Goal: Task Accomplishment & Management: Manage account settings

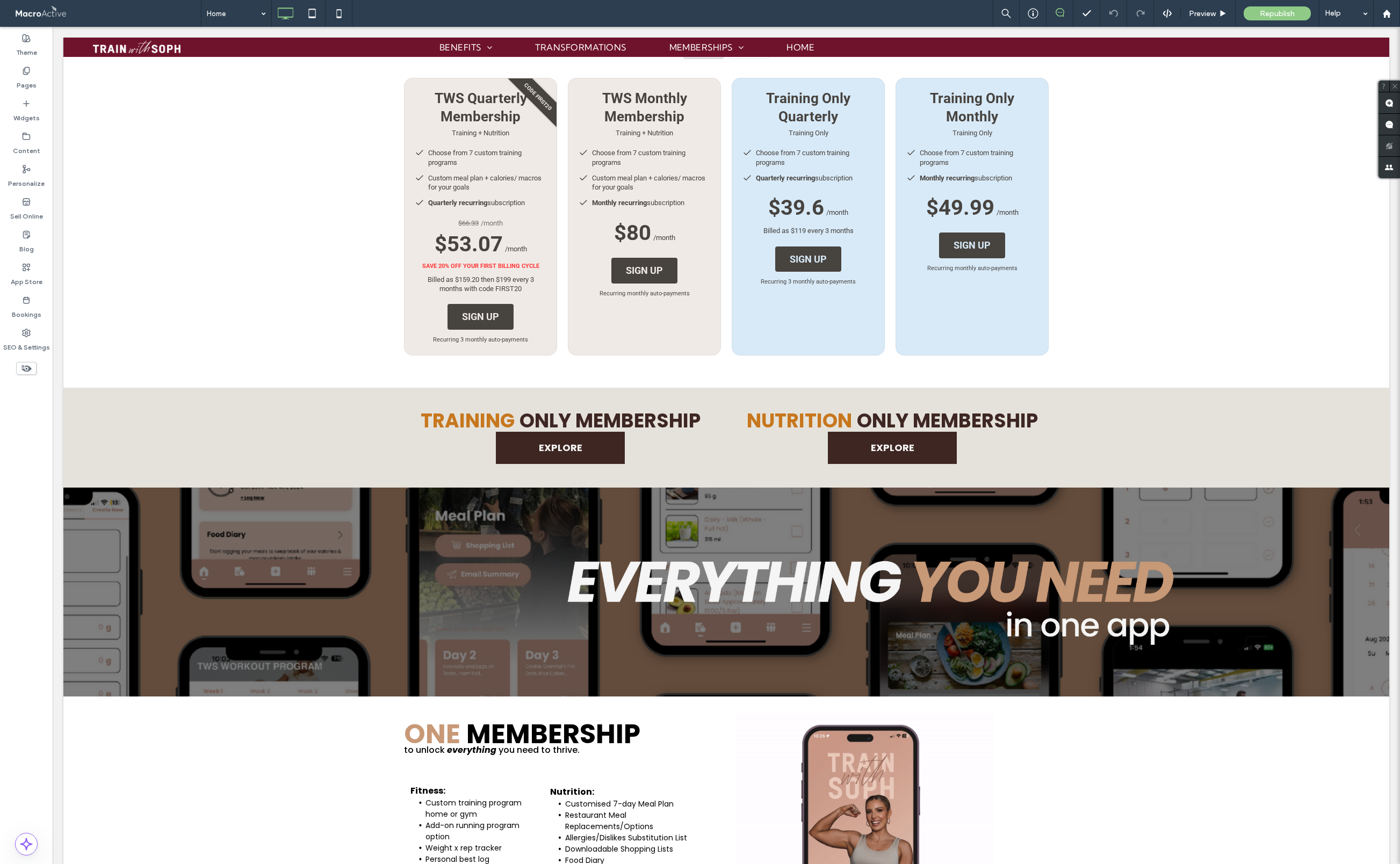
scroll to position [1204, 0]
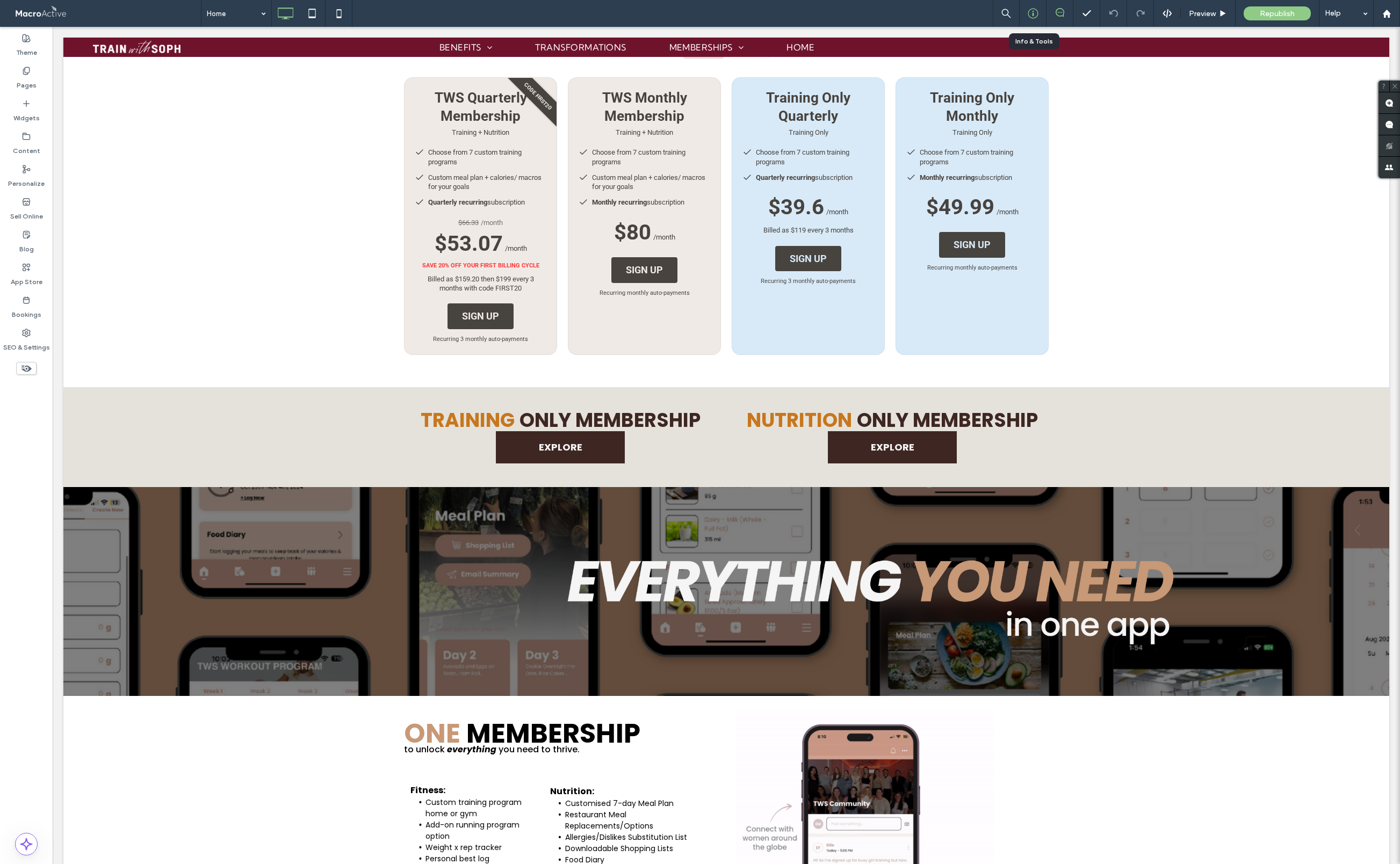
click at [902, 18] on div at bounding box center [1033, 14] width 27 height 27
click at [902, 14] on use at bounding box center [1032, 14] width 10 height 10
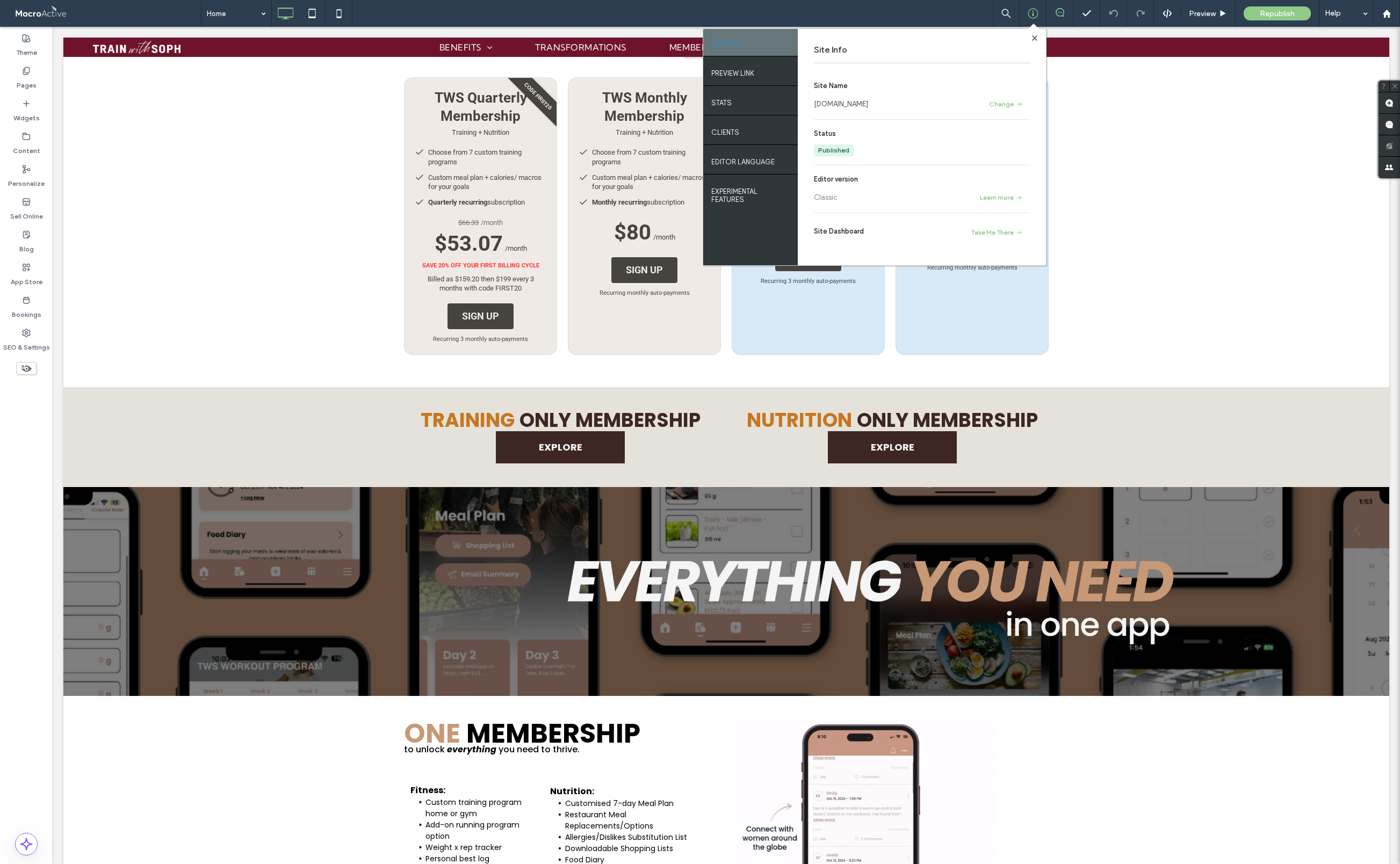
drag, startPoint x: 881, startPoint y: 104, endPoint x: 814, endPoint y: 103, distance: 67.0
click at [814, 103] on div "coaching.trainwithsoph.com" at bounding box center [896, 104] width 163 height 11
copy link "coaching.trainwithsoph.com"
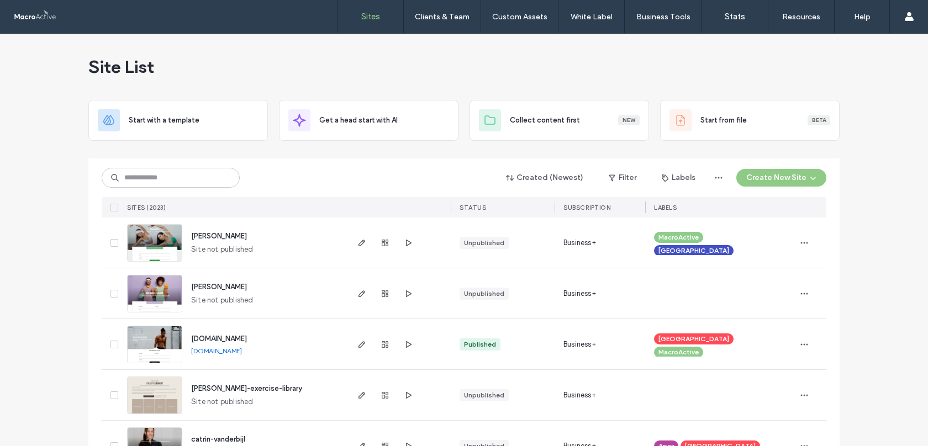
click at [199, 188] on div "Created (Newest) Filter Labels Create New Site SITES (2023) STATUS SUBSCRIPTION…" at bounding box center [464, 187] width 724 height 59
click at [199, 184] on input at bounding box center [171, 178] width 138 height 20
type input "**********"
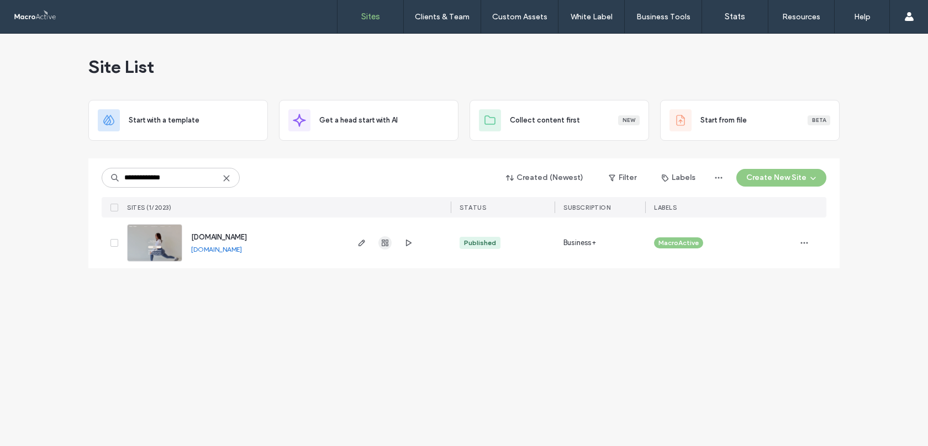
click at [387, 246] on use "button" at bounding box center [385, 243] width 7 height 7
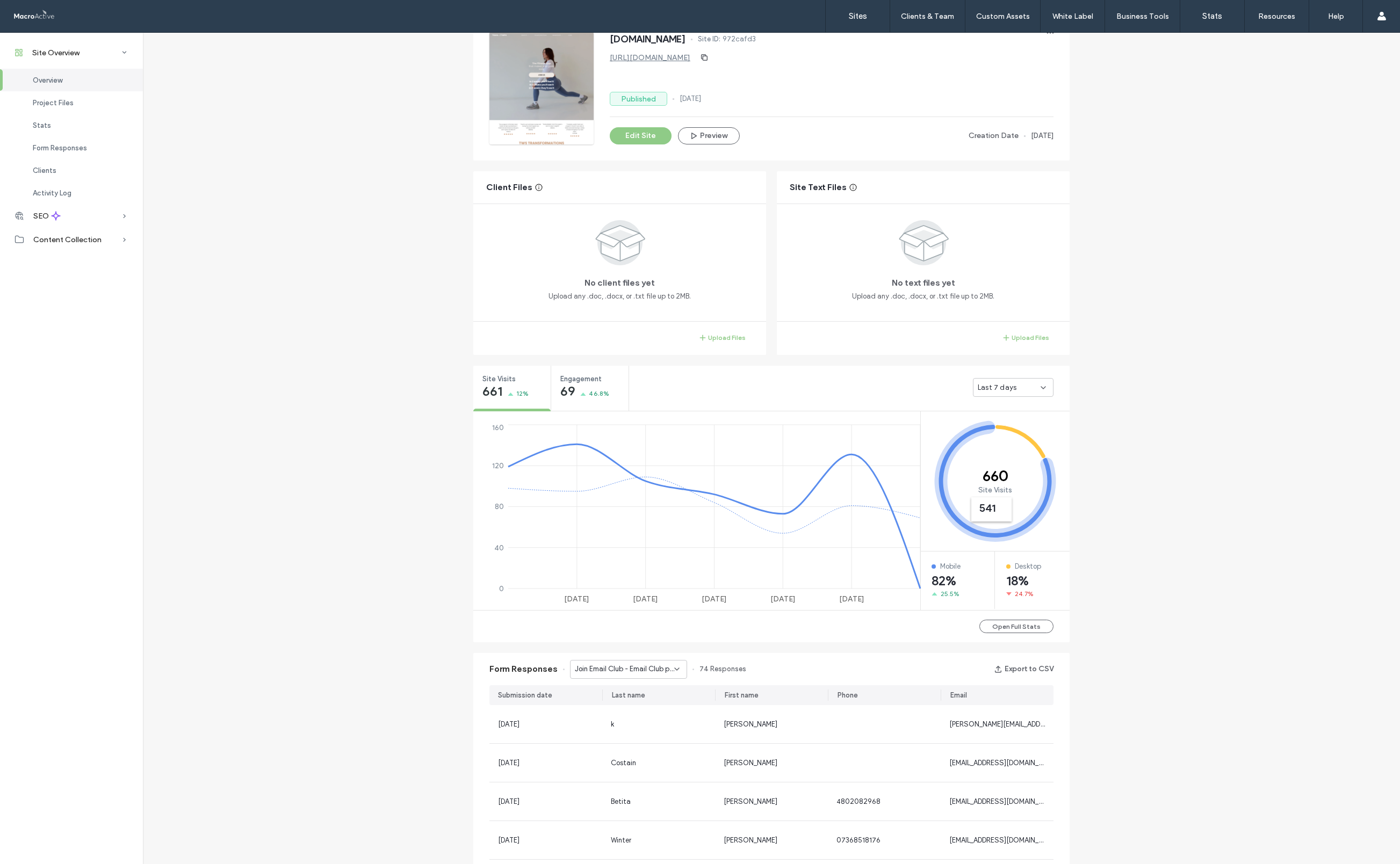
scroll to position [198, 0]
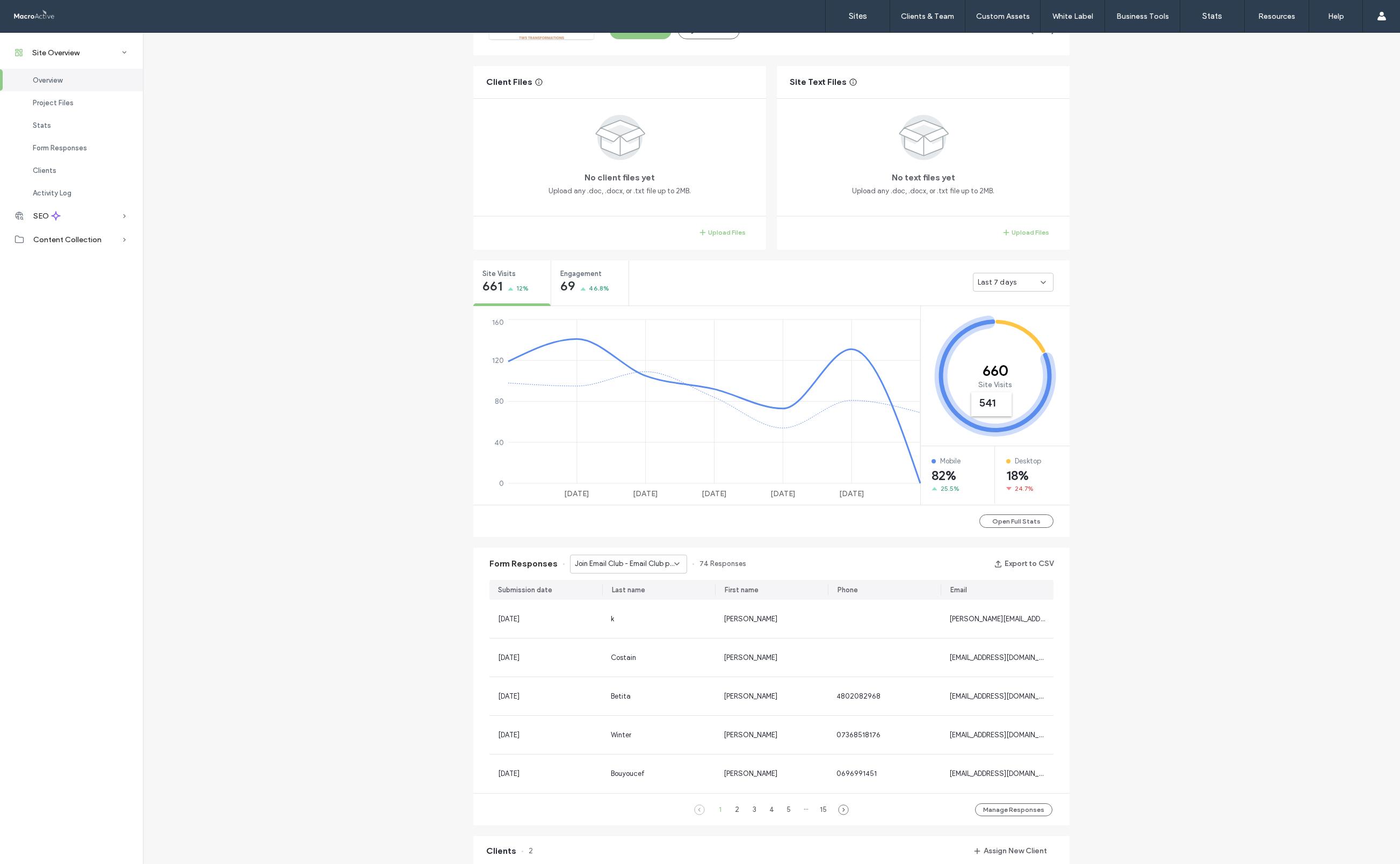
click at [902, 277] on div "Last 7 days" at bounding box center [1009, 282] width 63 height 11
click at [902, 337] on span "Last 30 days" at bounding box center [995, 339] width 43 height 11
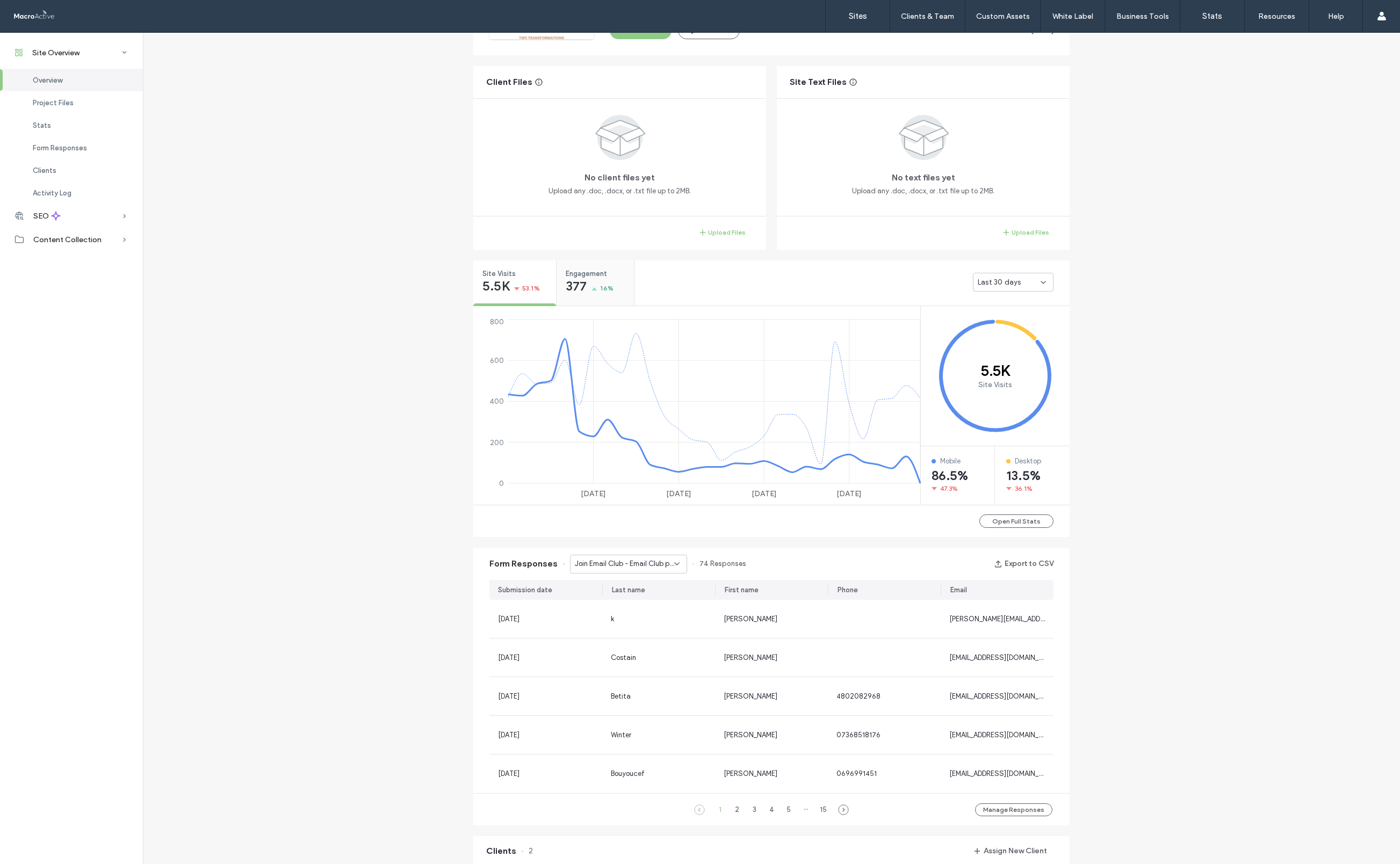
click at [603, 294] on span "16%" at bounding box center [607, 288] width 14 height 11
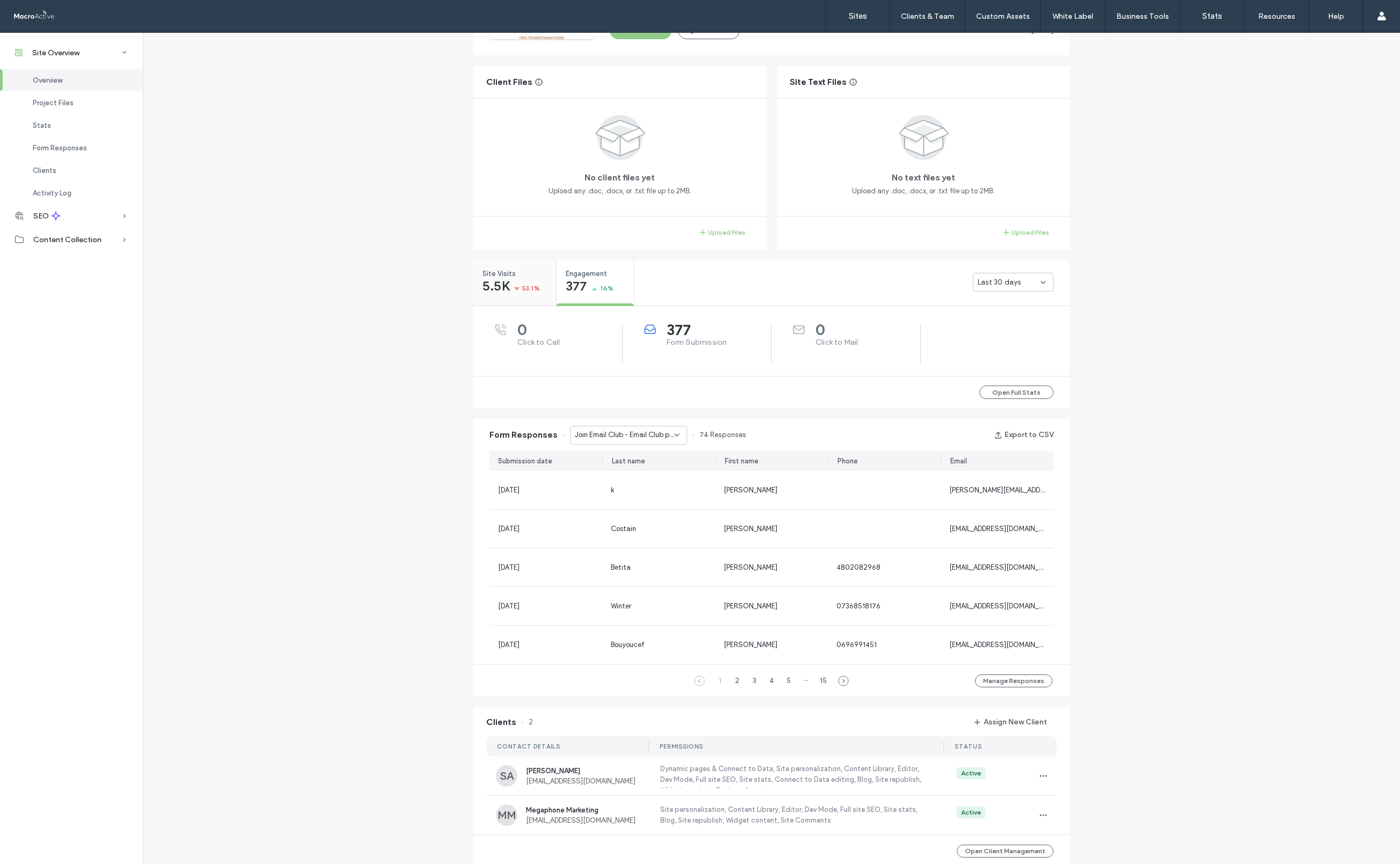
click at [522, 291] on span "53.1%" at bounding box center [531, 288] width 18 height 11
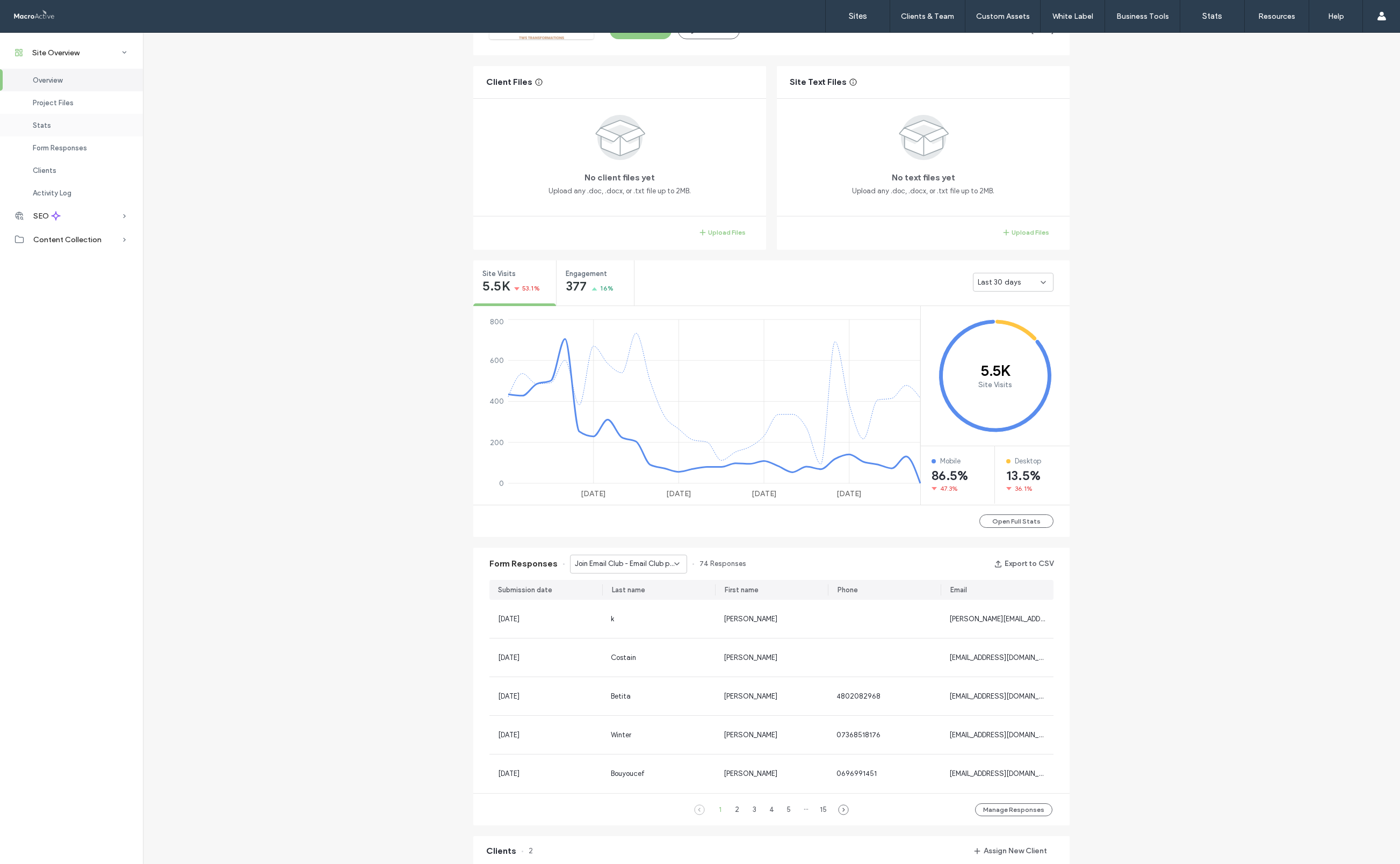
click at [50, 119] on div "Stats" at bounding box center [71, 125] width 143 height 22
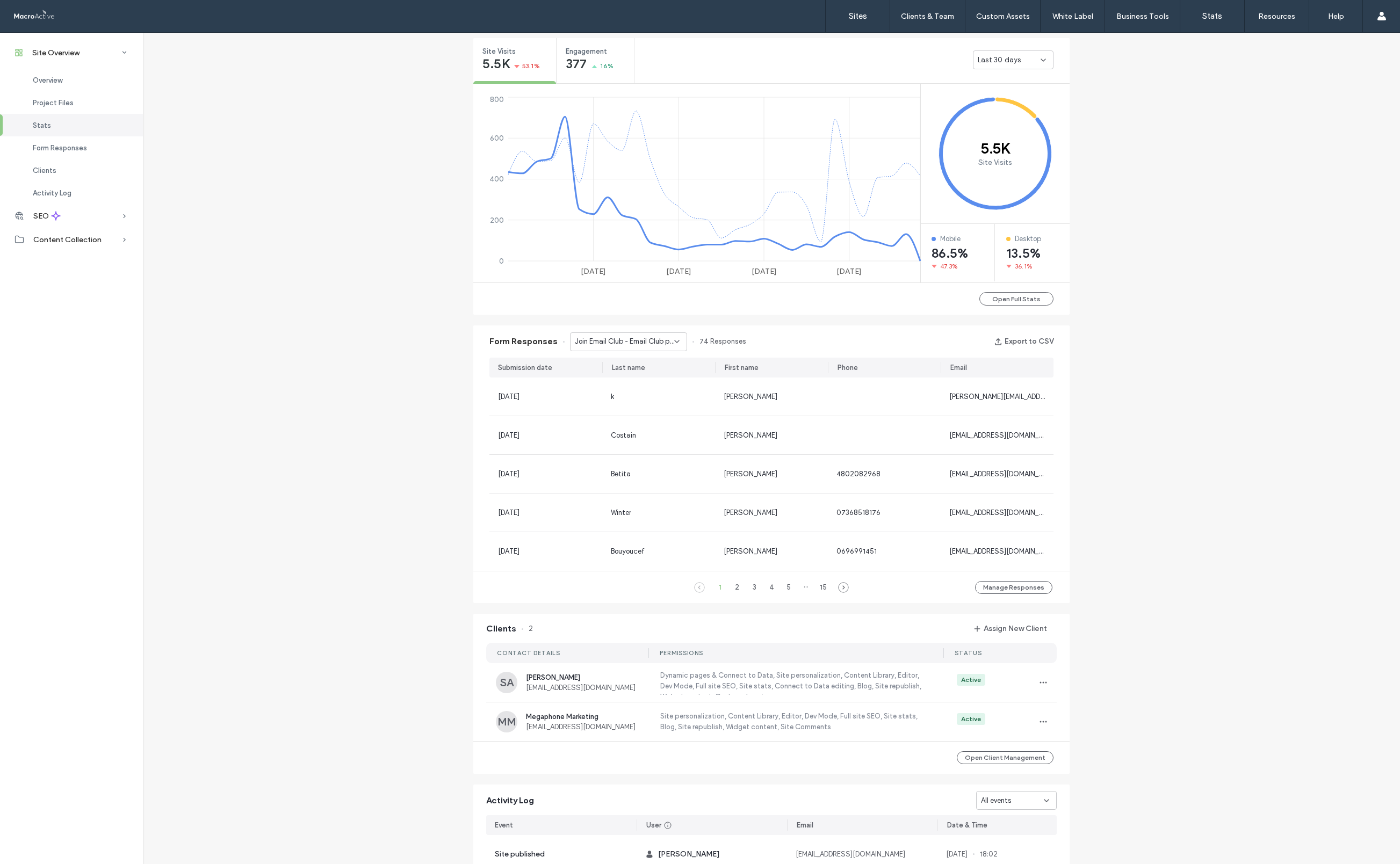
scroll to position [421, 0]
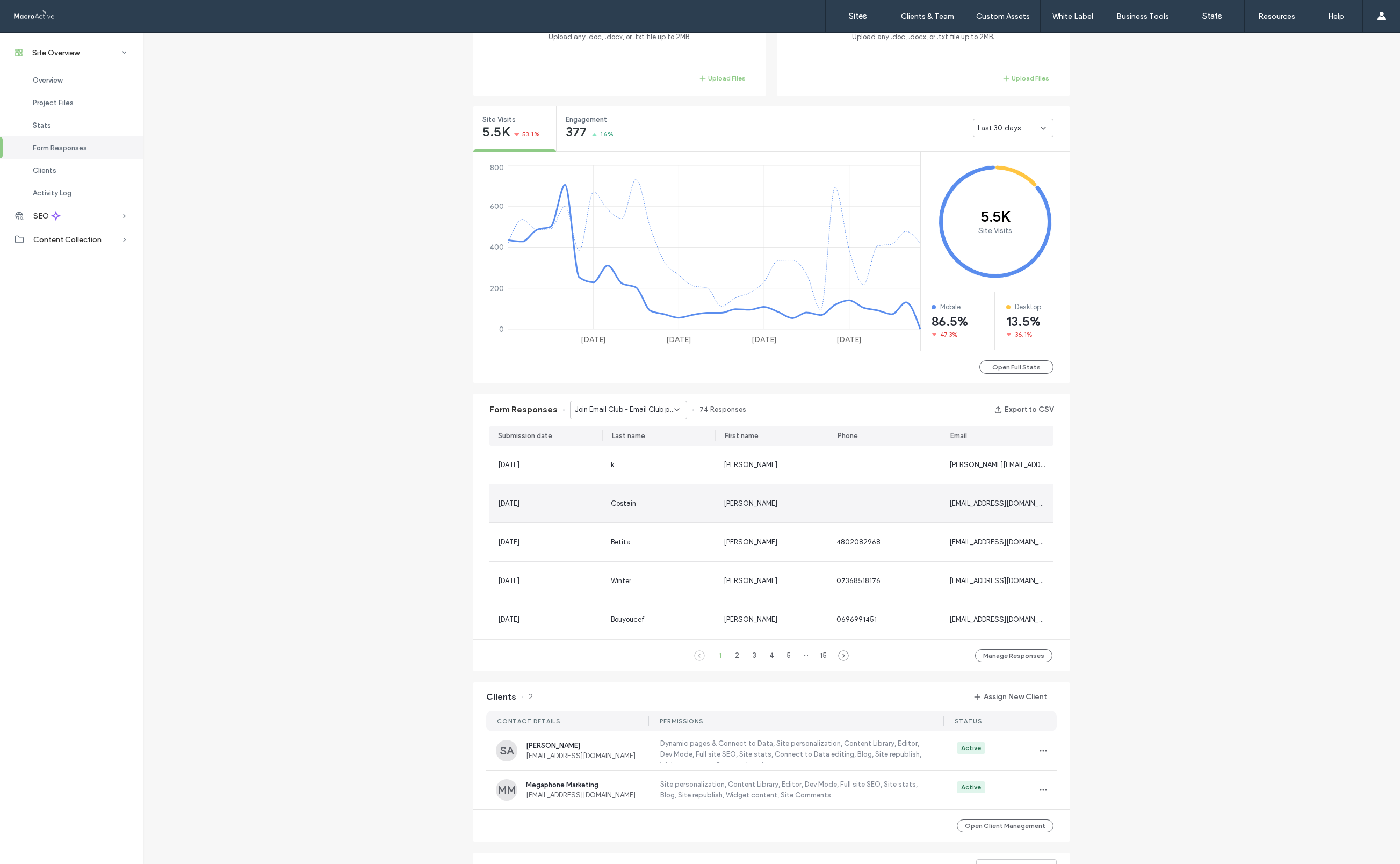
scroll to position [8, 0]
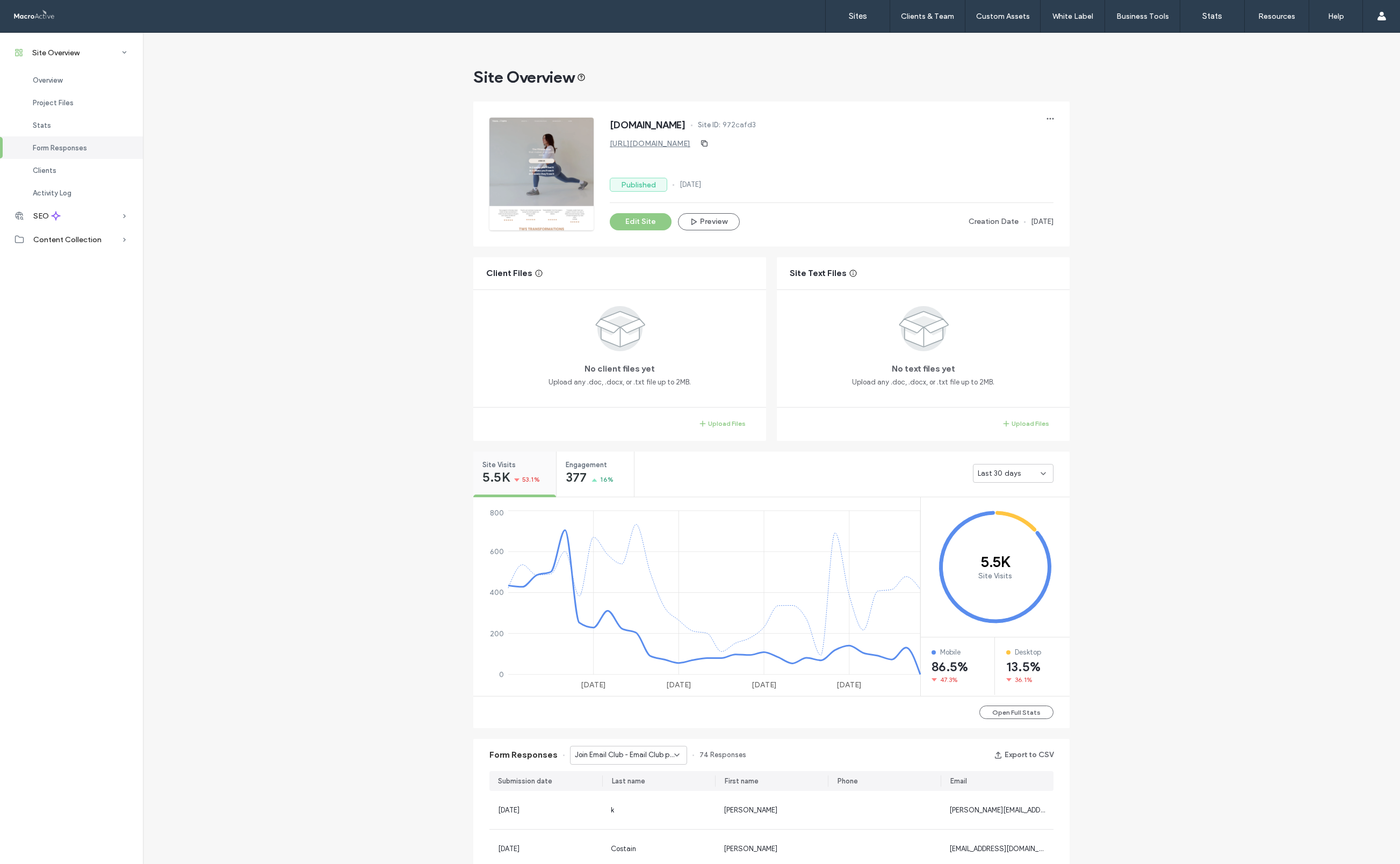
click at [514, 434] on icon at bounding box center [517, 480] width 6 height 3
click at [494, 434] on span "5.5K" at bounding box center [496, 477] width 27 height 11
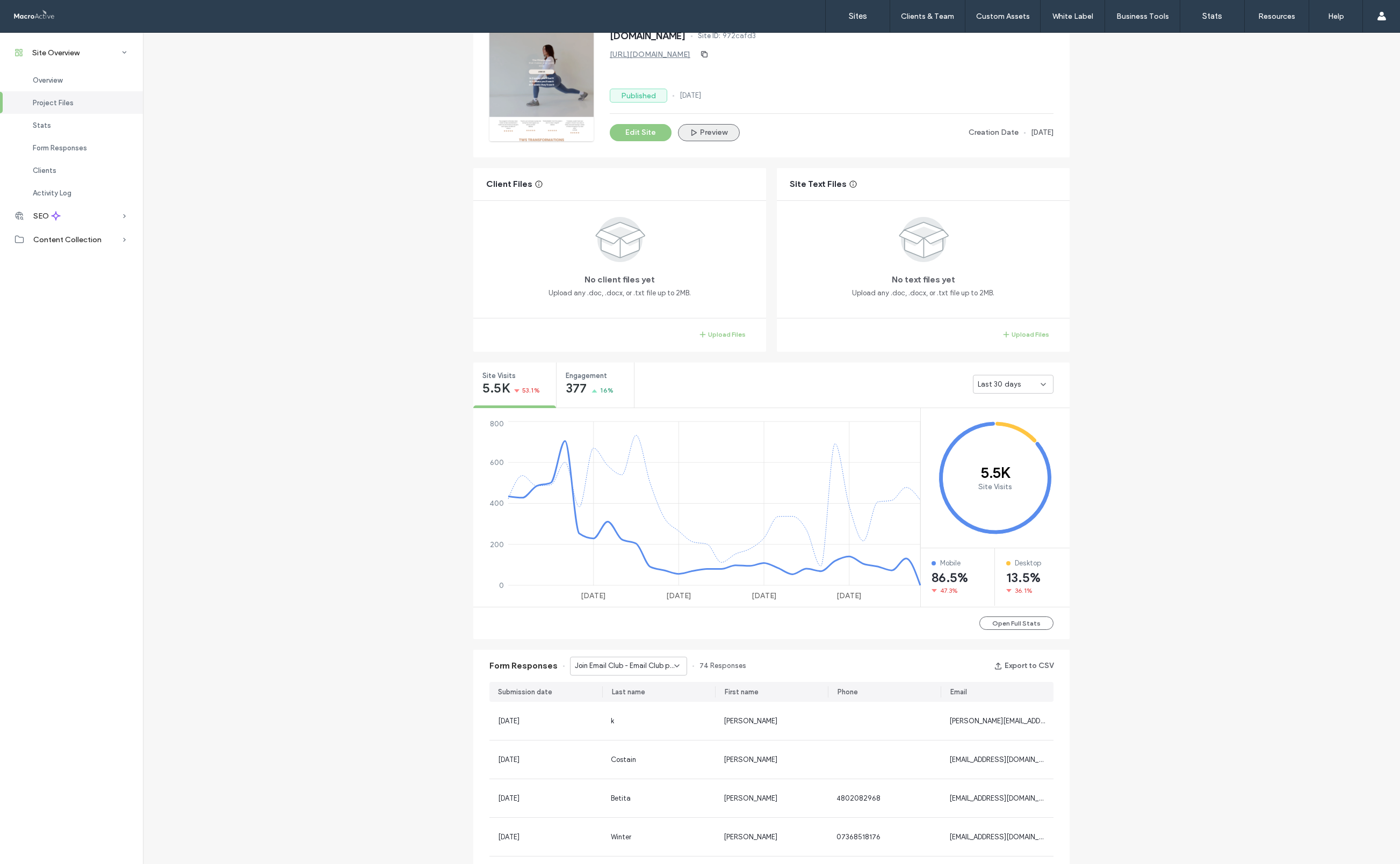
scroll to position [104, 0]
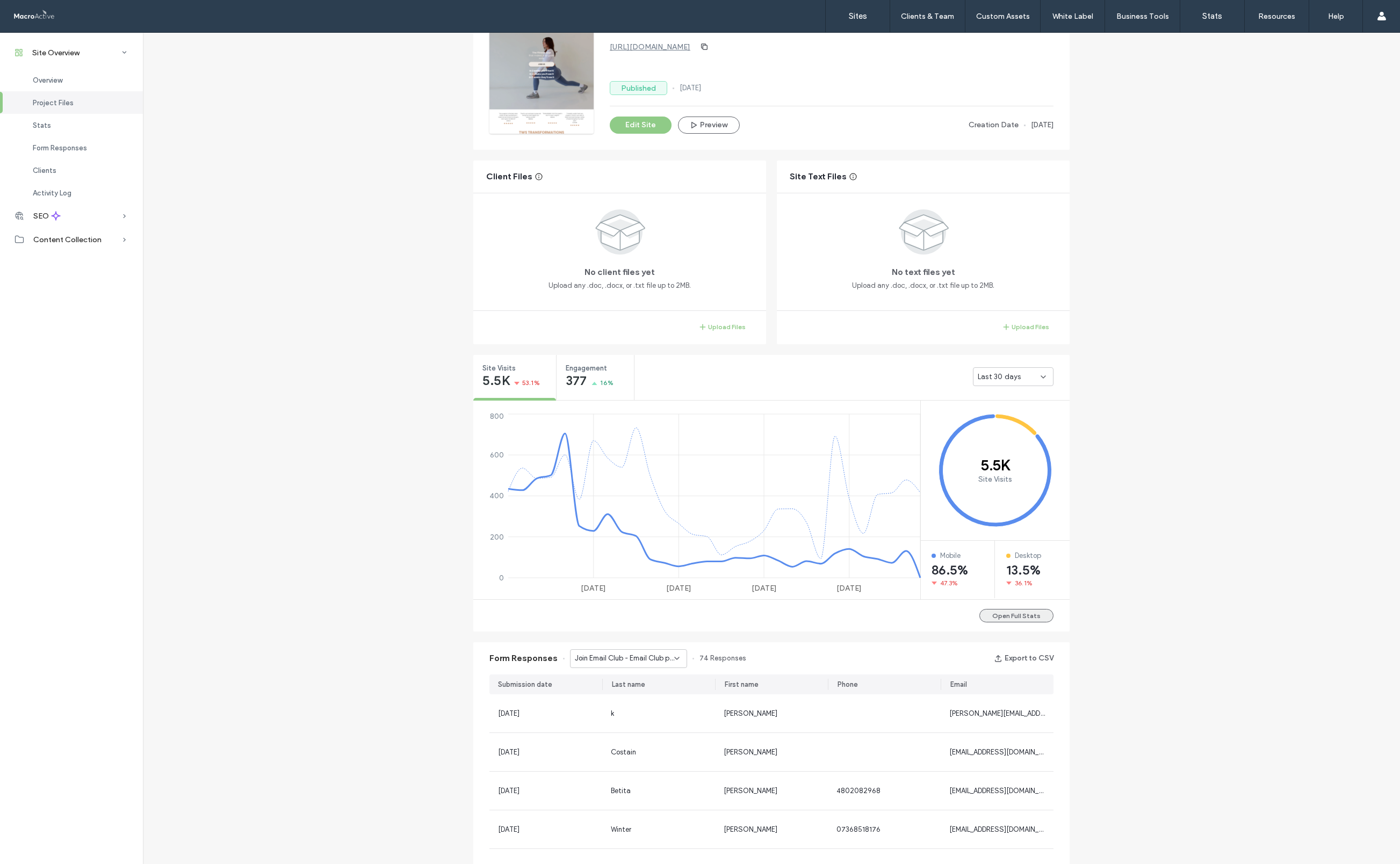
click at [902, 434] on button "Open Full Stats" at bounding box center [1017, 616] width 74 height 14
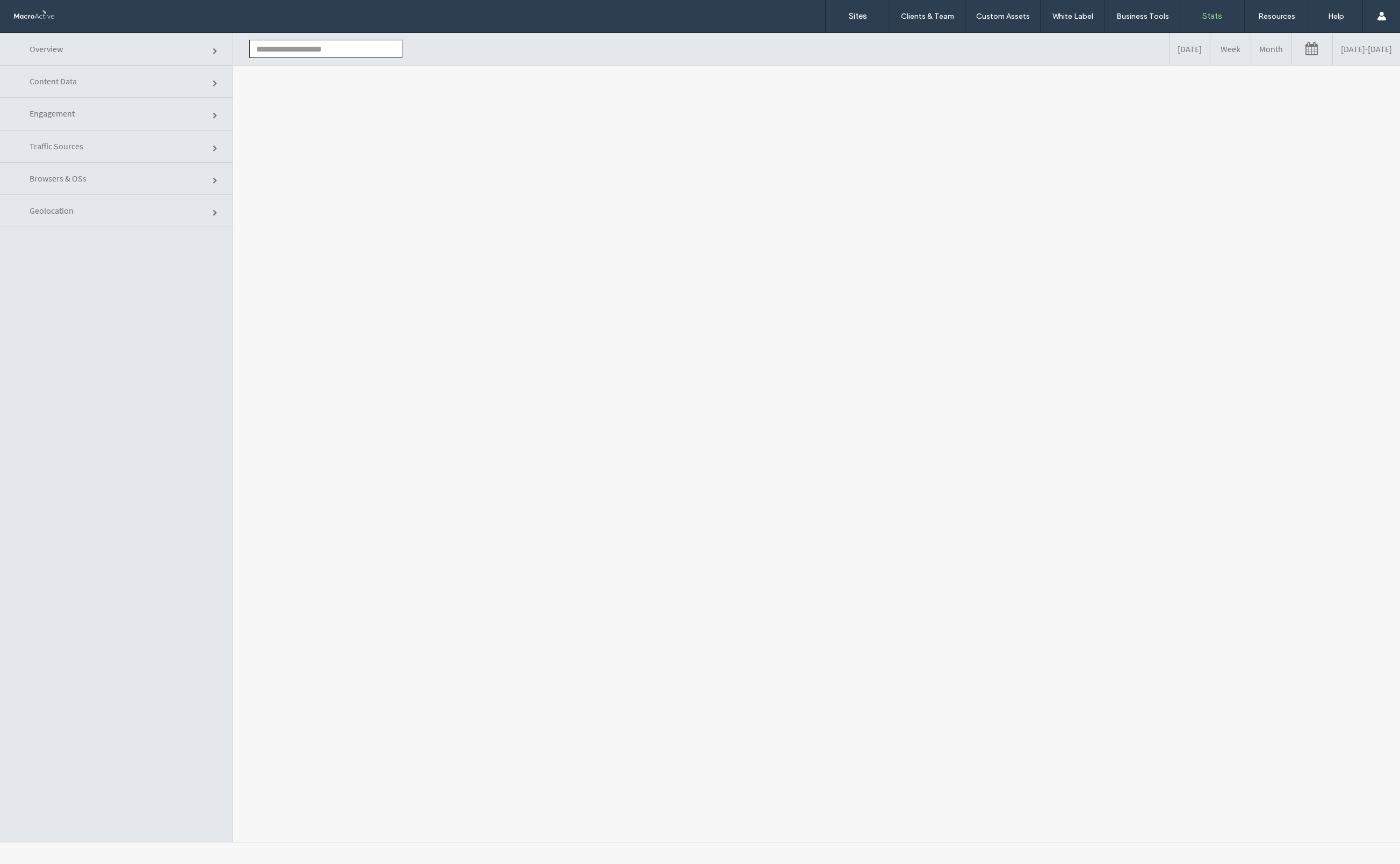
type input "**********"
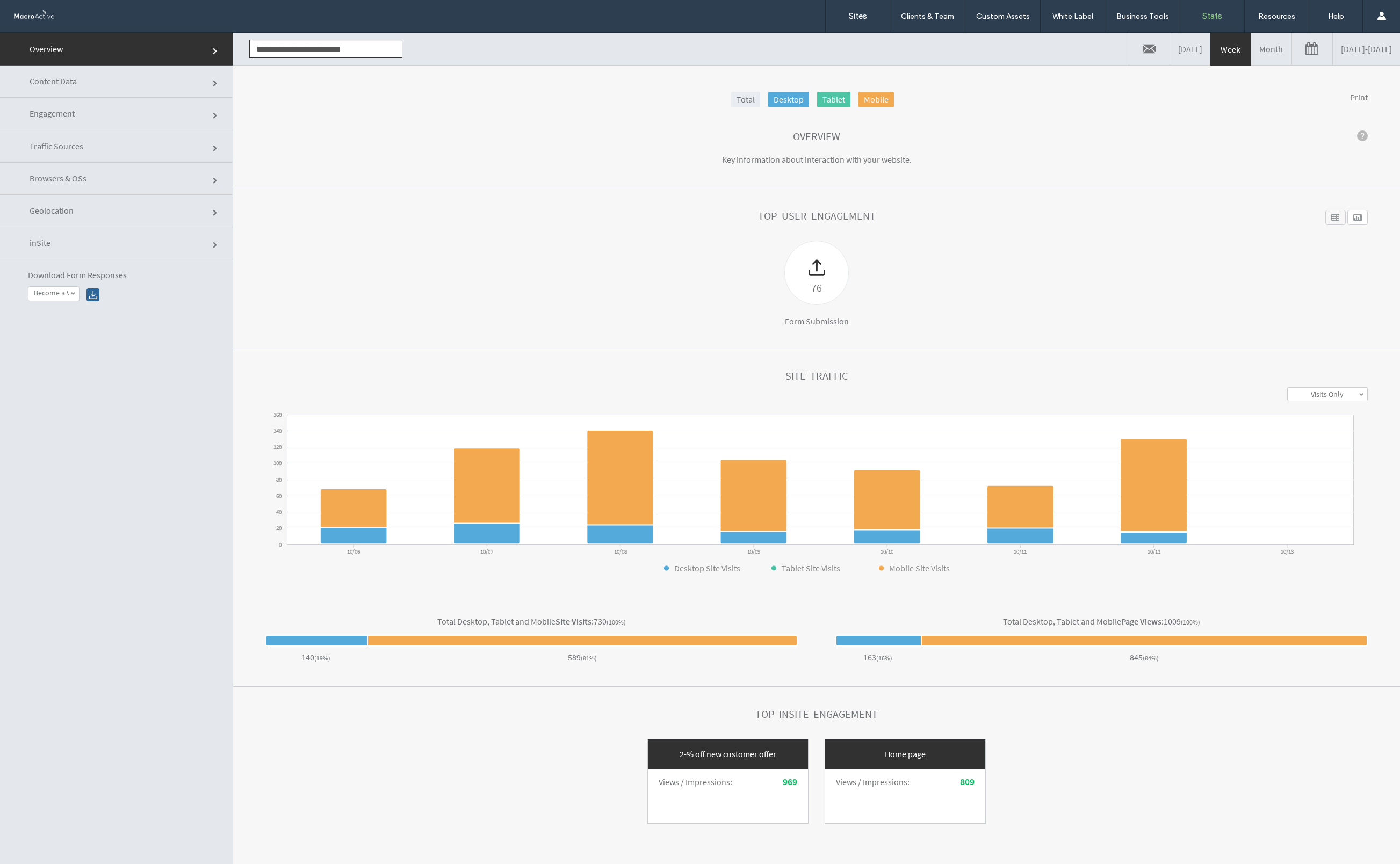
click at [171, 91] on link "Content Data" at bounding box center [116, 81] width 233 height 32
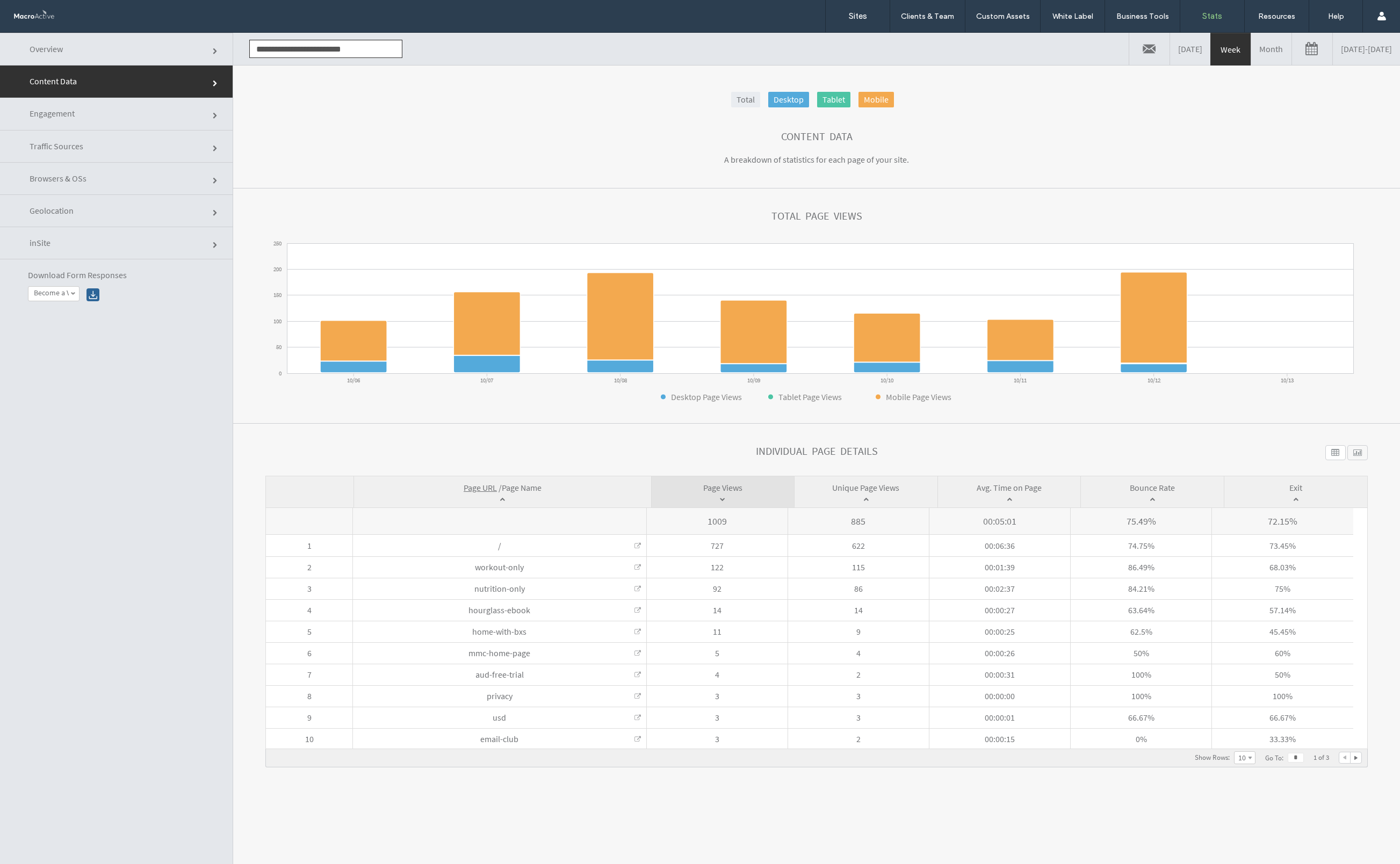
click at [165, 136] on link "Traffic Sources" at bounding box center [116, 146] width 233 height 32
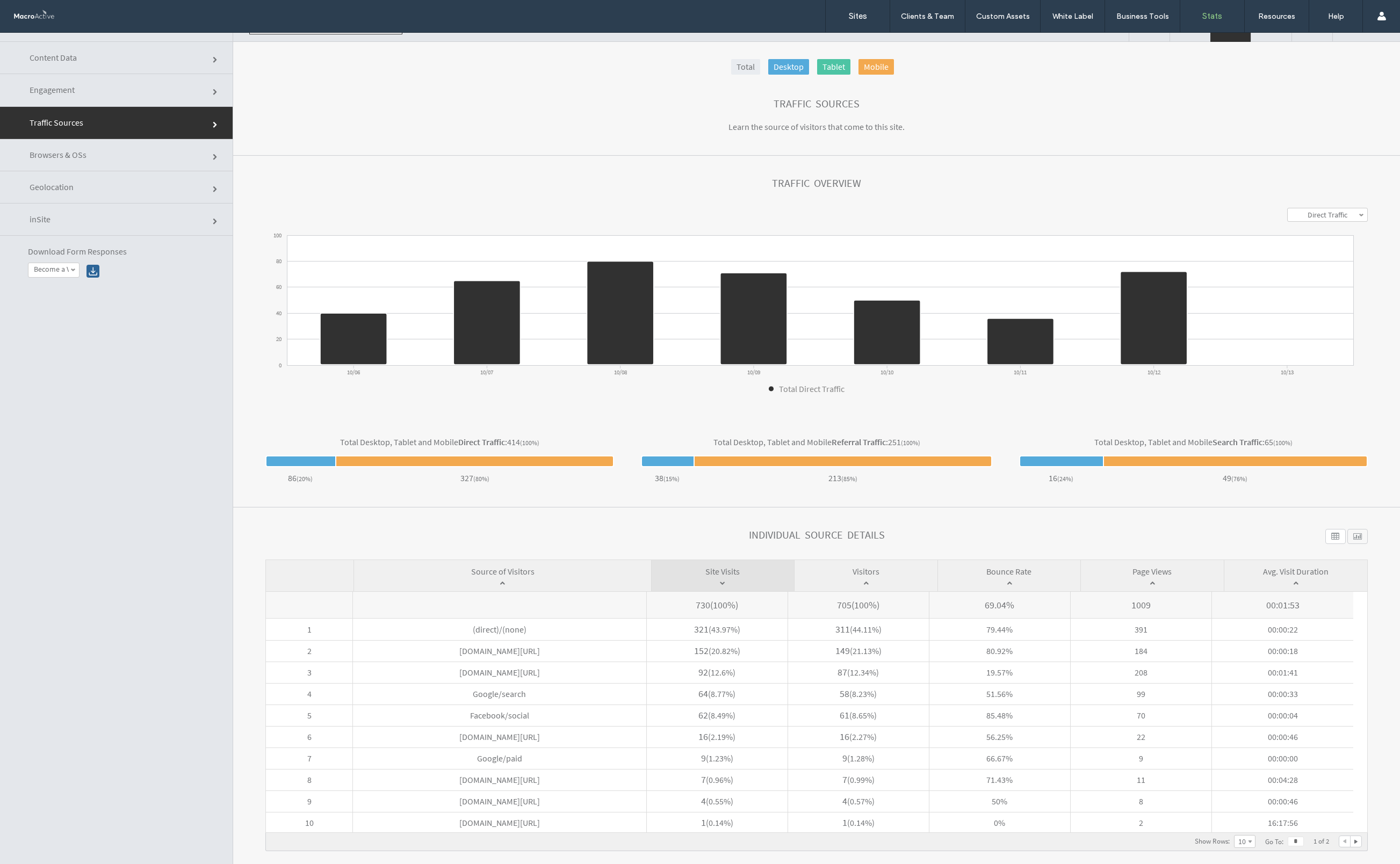
scroll to position [54, 0]
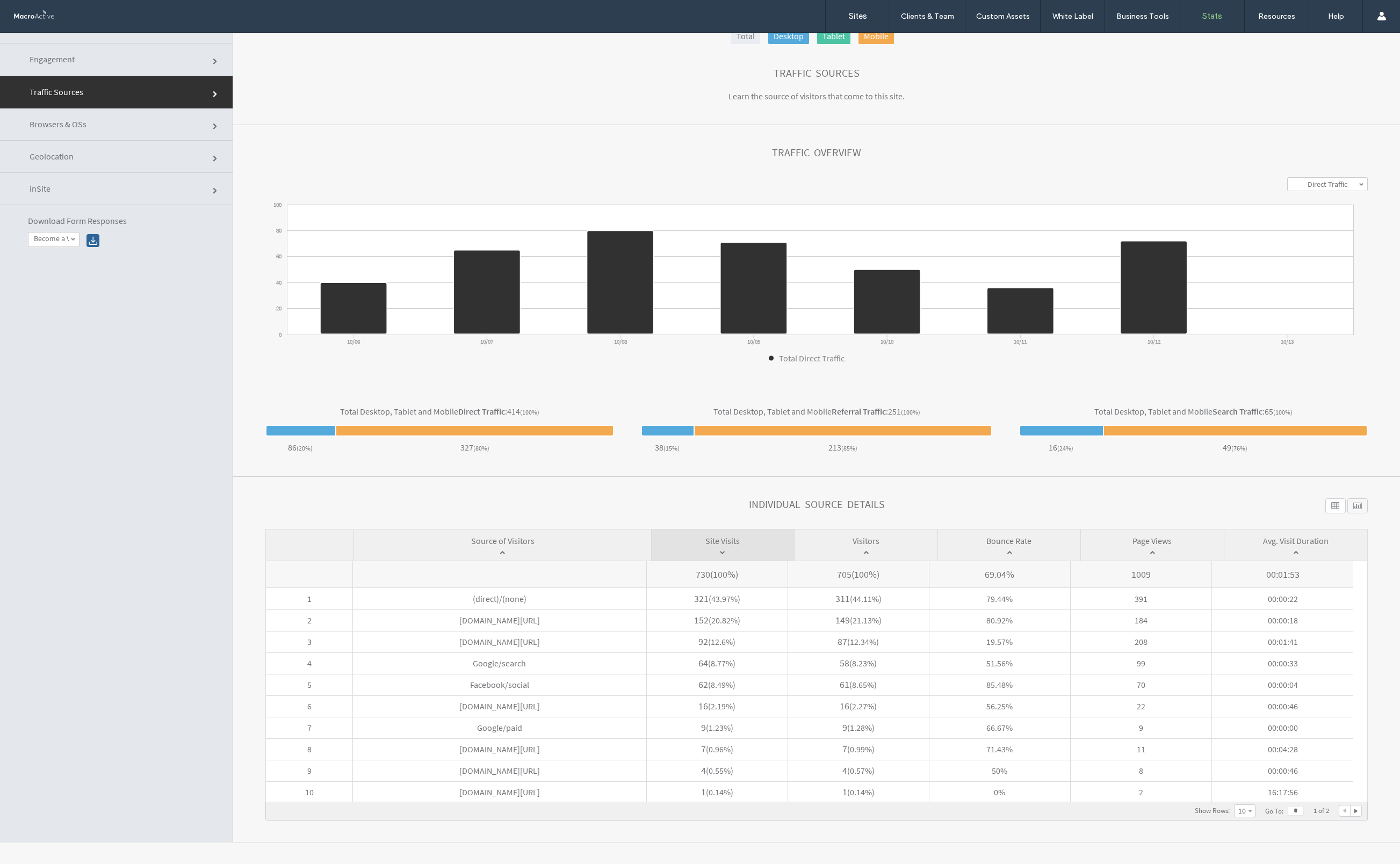
click at [1347, 507] on div at bounding box center [1357, 505] width 20 height 15
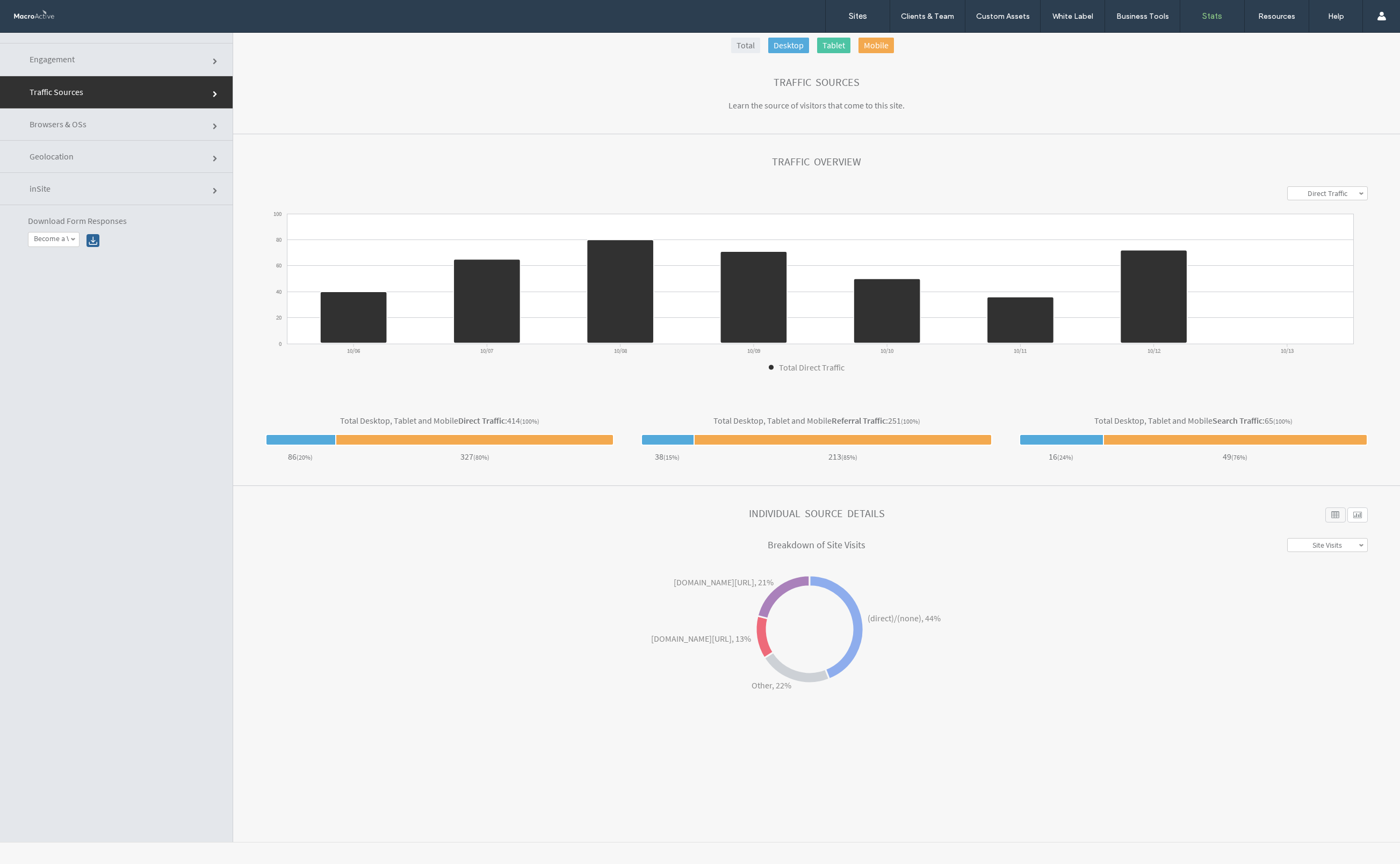
click at [1327, 514] on div at bounding box center [1335, 515] width 20 height 15
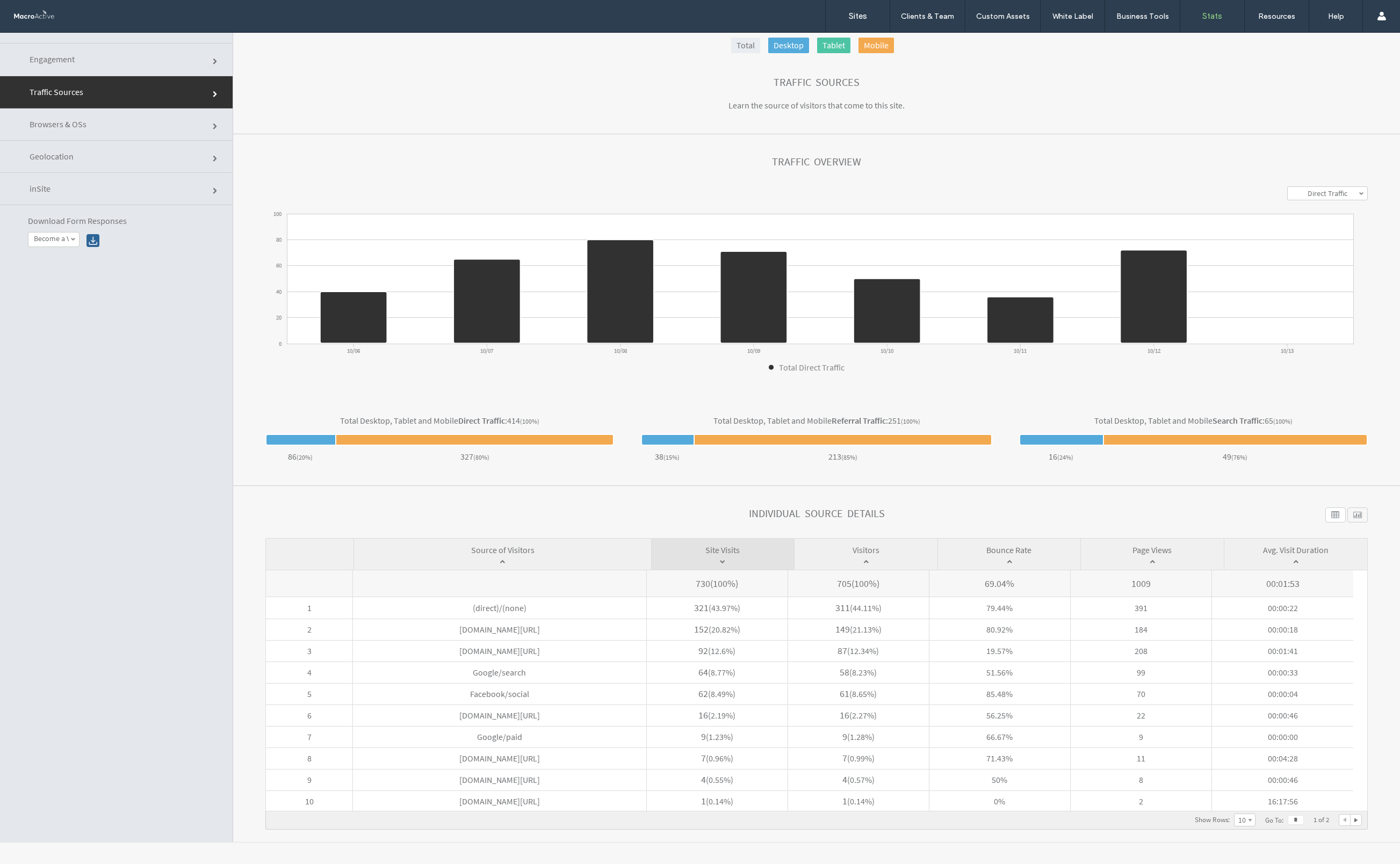
click at [731, 560] on span at bounding box center [723, 561] width 116 height 11
click at [707, 559] on span at bounding box center [723, 561] width 116 height 11
click at [837, 558] on span at bounding box center [865, 561] width 116 height 11
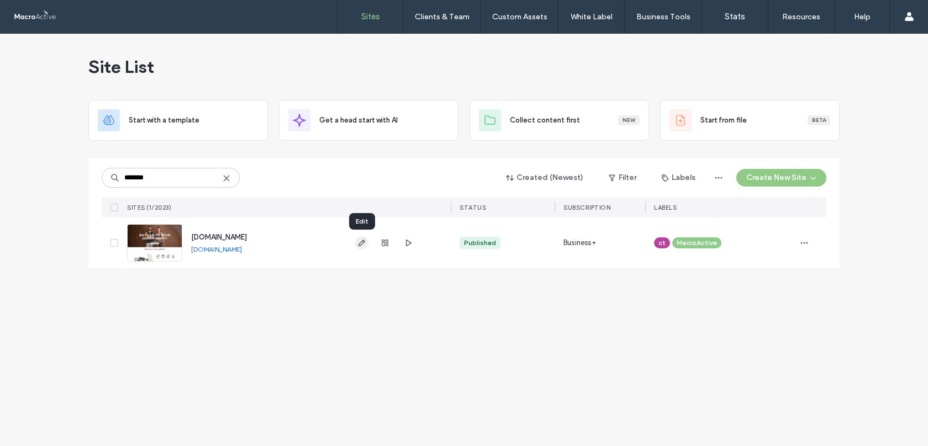
type input "*******"
click at [361, 245] on use "button" at bounding box center [361, 243] width 7 height 7
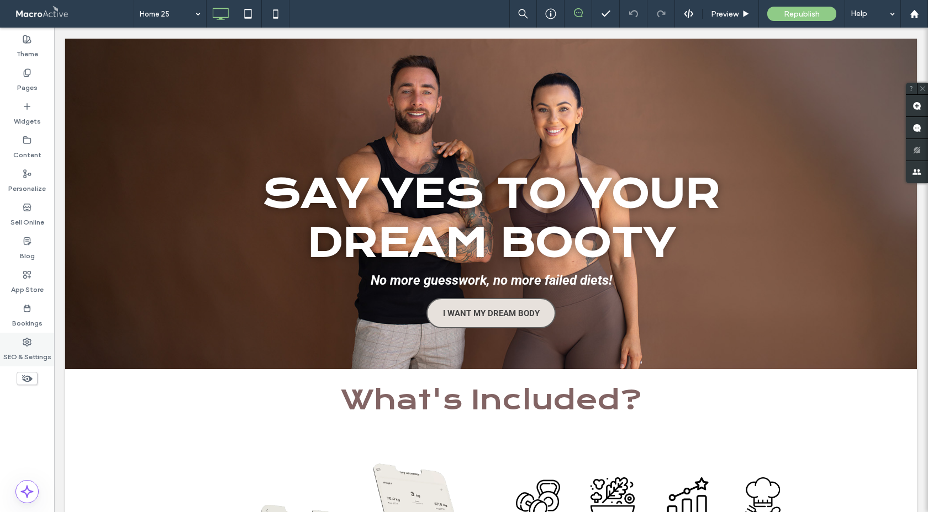
click at [26, 340] on icon at bounding box center [27, 342] width 9 height 9
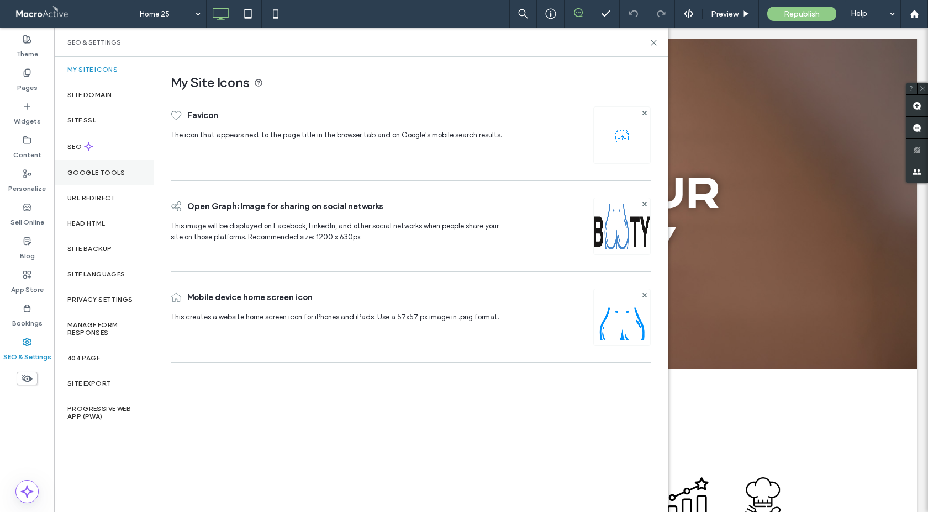
click at [112, 181] on div "Google Tools" at bounding box center [103, 172] width 99 height 25
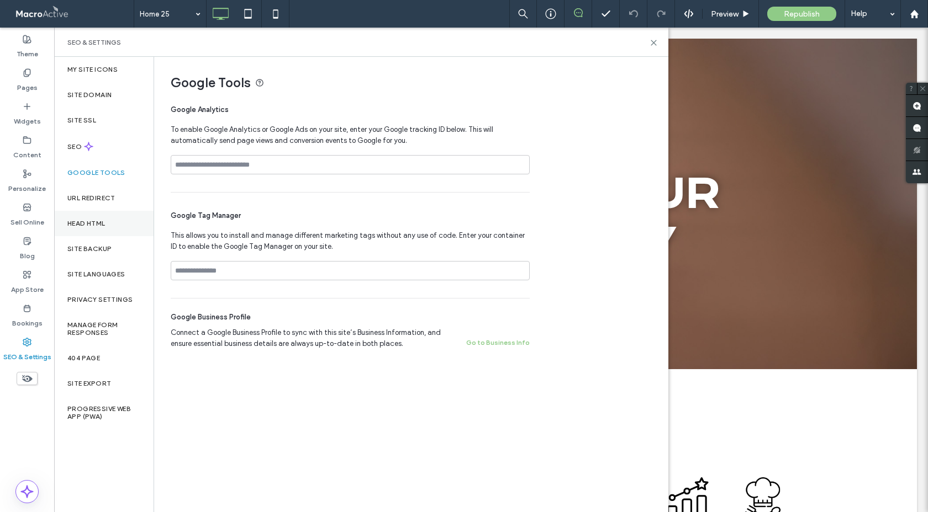
click at [111, 224] on div "Head HTML" at bounding box center [103, 223] width 99 height 25
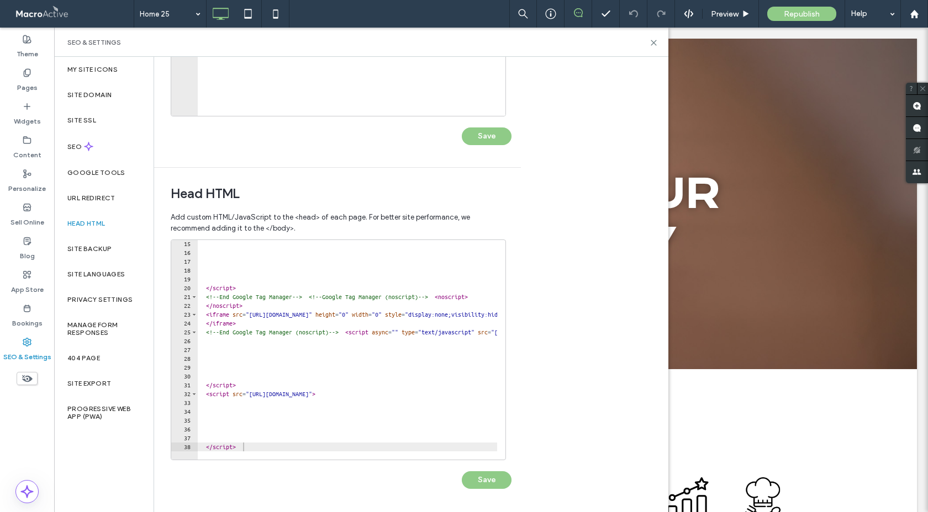
scroll to position [124, 0]
click at [550, 19] on div at bounding box center [551, 14] width 28 height 28
click at [551, 19] on icon at bounding box center [550, 13] width 11 height 11
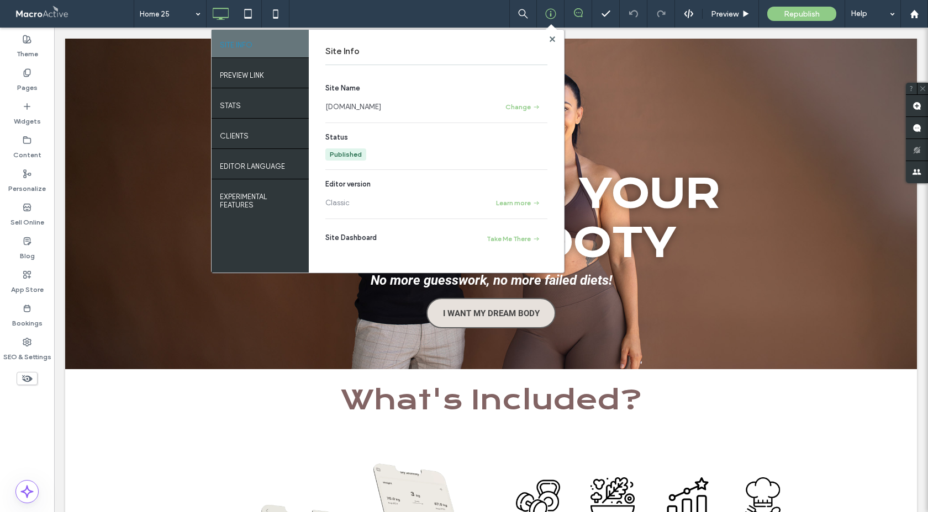
click at [371, 112] on link "[DOMAIN_NAME]" at bounding box center [353, 107] width 56 height 11
click at [552, 42] on span at bounding box center [552, 39] width 6 height 8
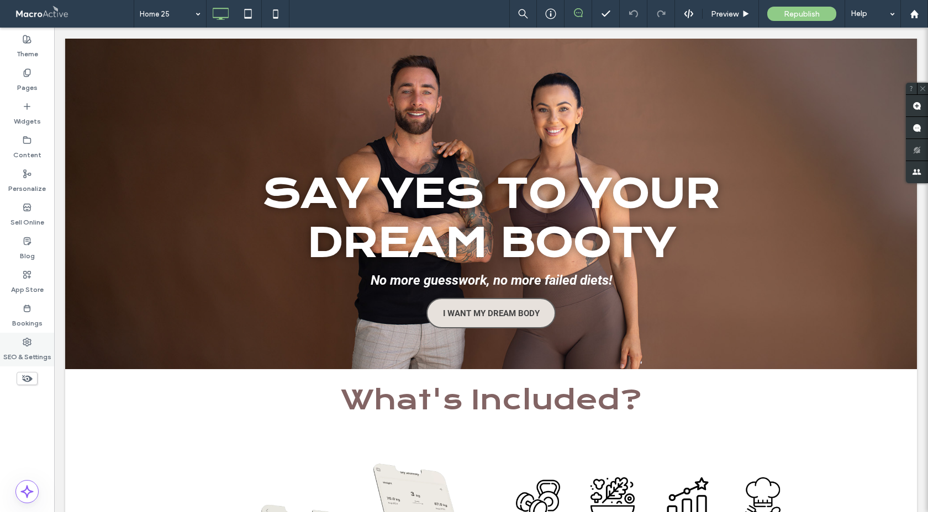
click at [27, 348] on label "SEO & Settings" at bounding box center [27, 354] width 48 height 15
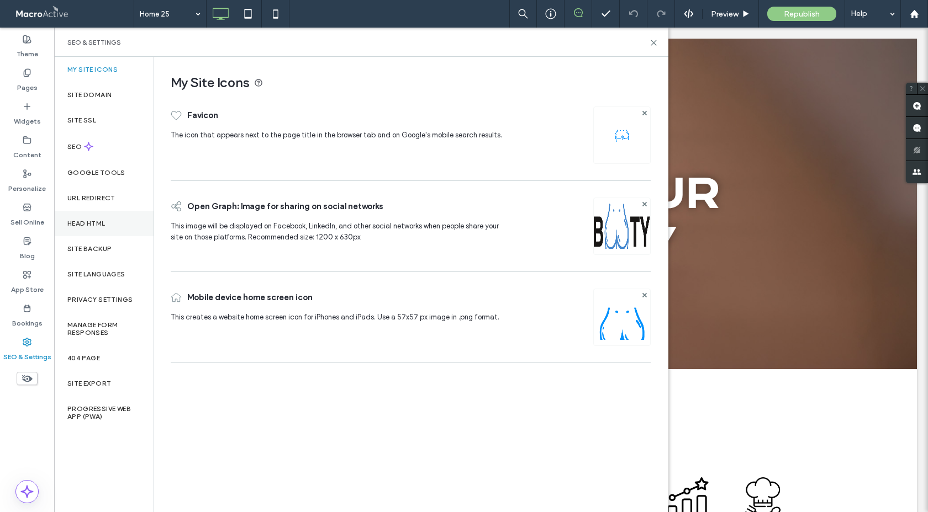
click at [102, 220] on label "Head HTML" at bounding box center [86, 224] width 38 height 8
